Goal: Find contact information: Obtain details needed to contact an individual or organization

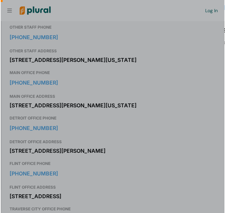
scroll to position [0, 7]
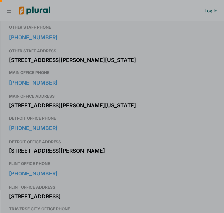
click at [13, 128] on div at bounding box center [112, 164] width 224 height 98
drag, startPoint x: 13, startPoint y: 128, endPoint x: 76, endPoint y: 135, distance: 63.0
click at [76, 135] on div at bounding box center [112, 164] width 224 height 98
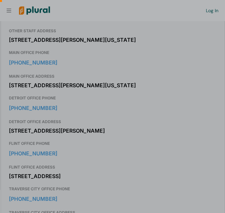
click at [162, 48] on div at bounding box center [112, 48] width 225 height 97
click at [160, 121] on div at bounding box center [112, 164] width 225 height 98
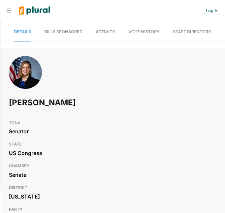
click at [6, 10] on nav "Request Demo Create Account Log In" at bounding box center [112, 10] width 225 height 21
click at [9, 10] on icon at bounding box center [9, 11] width 5 height 4
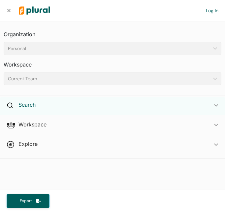
click at [32, 107] on h2 "Search" at bounding box center [26, 104] width 17 height 7
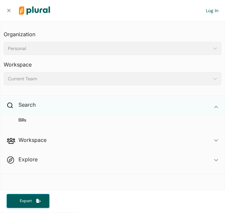
click at [30, 109] on div "Search ic_keyboard_arrow_down" at bounding box center [112, 106] width 224 height 18
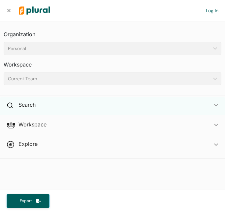
click at [30, 109] on div "Search ic_keyboard_arrow_down" at bounding box center [112, 106] width 224 height 18
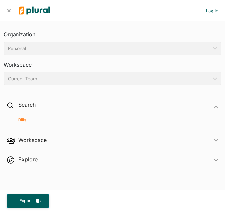
click at [25, 122] on h4 "Bills" at bounding box center [114, 120] width 208 height 6
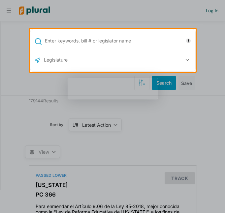
click at [155, 35] on input "text" at bounding box center [118, 41] width 149 height 13
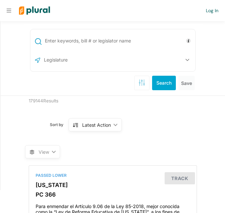
click at [12, 10] on div at bounding box center [108, 10] width 195 height 21
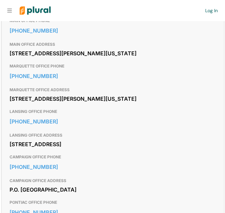
scroll to position [527, 0]
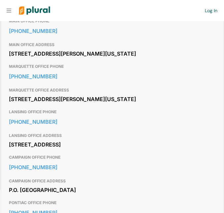
click at [13, 59] on div "724 Hart Senate Office Building Washington, DC 20510" at bounding box center [112, 54] width 206 height 10
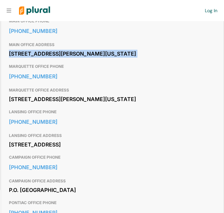
drag, startPoint x: 13, startPoint y: 94, endPoint x: 76, endPoint y: 102, distance: 63.2
click at [76, 59] on div "724 Hart Senate Office Building Washington, DC 20510" at bounding box center [112, 54] width 206 height 10
copy div "724 Hart Senate Office Building Washington, DC 20510"
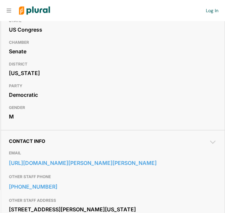
scroll to position [0, 0]
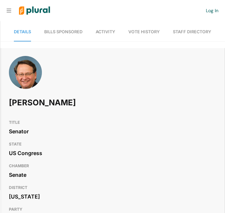
click at [31, 12] on img at bounding box center [34, 10] width 41 height 21
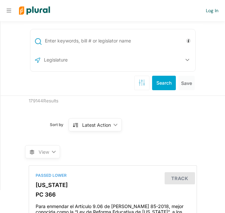
click at [99, 41] on input "text" at bounding box center [118, 41] width 149 height 13
click at [73, 41] on input "text" at bounding box center [118, 41] width 149 height 13
paste input "John Moolenaar"
type input "John Moolenaar"
click at [162, 86] on button "Search" at bounding box center [164, 83] width 24 height 15
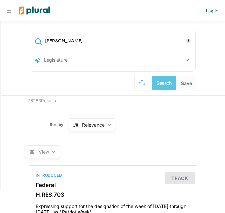
click at [105, 59] on input "text" at bounding box center [78, 60] width 71 height 13
click at [188, 63] on button "button" at bounding box center [187, 60] width 13 height 13
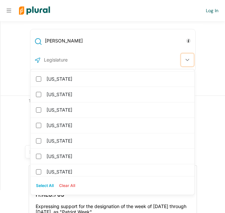
scroll to position [327, 0]
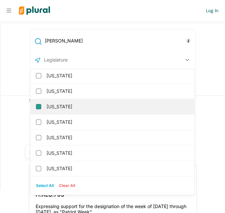
click at [39, 108] on input "Michigan" at bounding box center [38, 106] width 5 height 5
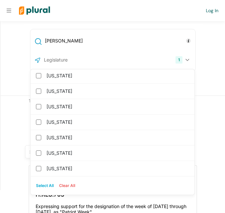
click at [27, 105] on div "16283 Results" at bounding box center [113, 101] width 178 height 11
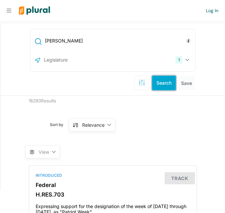
click at [158, 82] on button "Search" at bounding box center [164, 83] width 24 height 15
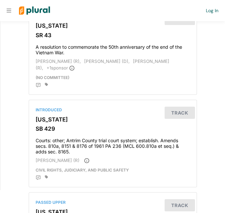
scroll to position [98, 0]
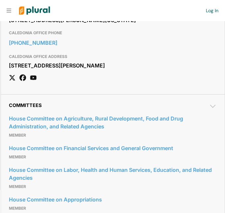
scroll to position [405, 0]
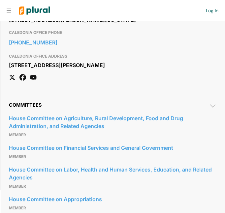
click at [16, 25] on div "246 Cannon House Office Building Washington, DC 20515" at bounding box center [113, 20] width 208 height 10
drag, startPoint x: 16, startPoint y: 54, endPoint x: 89, endPoint y: 64, distance: 72.9
click at [89, 25] on div "246 Cannon House Office Building Washington, DC 20515" at bounding box center [113, 20] width 208 height 10
copy div "246 Cannon House Office Building Washington, DC 20515"
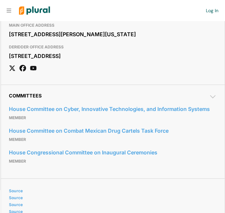
scroll to position [457, 0]
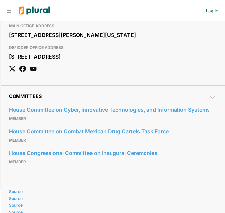
click at [12, 40] on div "[STREET_ADDRESS][PERSON_NAME][US_STATE]" at bounding box center [113, 35] width 208 height 10
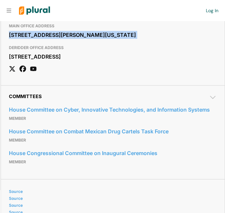
drag, startPoint x: 12, startPoint y: 85, endPoint x: 95, endPoint y: 93, distance: 83.9
click at [95, 40] on div "[STREET_ADDRESS][PERSON_NAME][US_STATE]" at bounding box center [113, 35] width 208 height 10
copy div "[STREET_ADDRESS][PERSON_NAME][US_STATE]"
click at [124, 40] on div "[STREET_ADDRESS][PERSON_NAME][US_STATE]" at bounding box center [113, 35] width 208 height 10
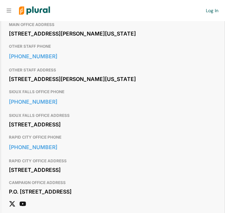
scroll to position [342, 0]
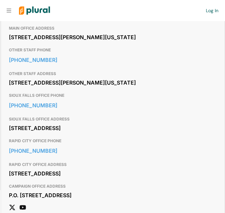
click at [11, 42] on div "[STREET_ADDRESS][PERSON_NAME][US_STATE]" at bounding box center [113, 37] width 208 height 10
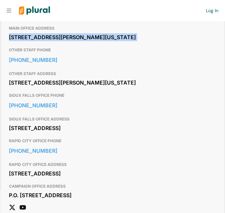
drag, startPoint x: 11, startPoint y: 65, endPoint x: 107, endPoint y: 74, distance: 96.4
click at [107, 42] on div "511 Dirksen Senate Office Building Washington, DC 20510" at bounding box center [113, 37] width 208 height 10
copy div "511 Dirksen Senate Office Building Washington, DC 20510"
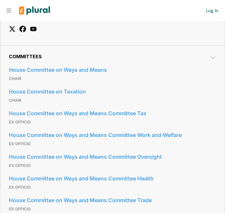
scroll to position [644, 0]
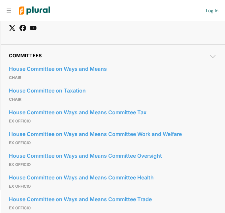
click at [14, 21] on div "1011 Longworth House Office Building Washington, DC 20515" at bounding box center [113, 16] width 208 height 10
drag, startPoint x: 14, startPoint y: 83, endPoint x: 65, endPoint y: 89, distance: 52.1
click at [65, 21] on div "1011 Longworth House Office Building Washington, DC 20515" at bounding box center [113, 16] width 208 height 10
copy div "1011 Longworth House Office Building Washington, DC 20515"
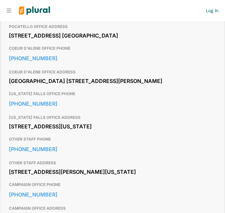
scroll to position [480, 0]
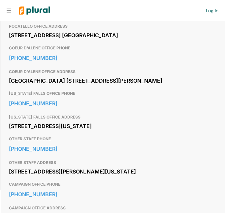
drag, startPoint x: 14, startPoint y: 32, endPoint x: 78, endPoint y: 41, distance: 64.6
copy div "[STREET_ADDRESS][PERSON_NAME][US_STATE]"
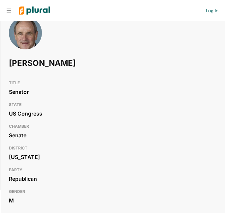
scroll to position [0, 0]
